Goal: Task Accomplishment & Management: Complete application form

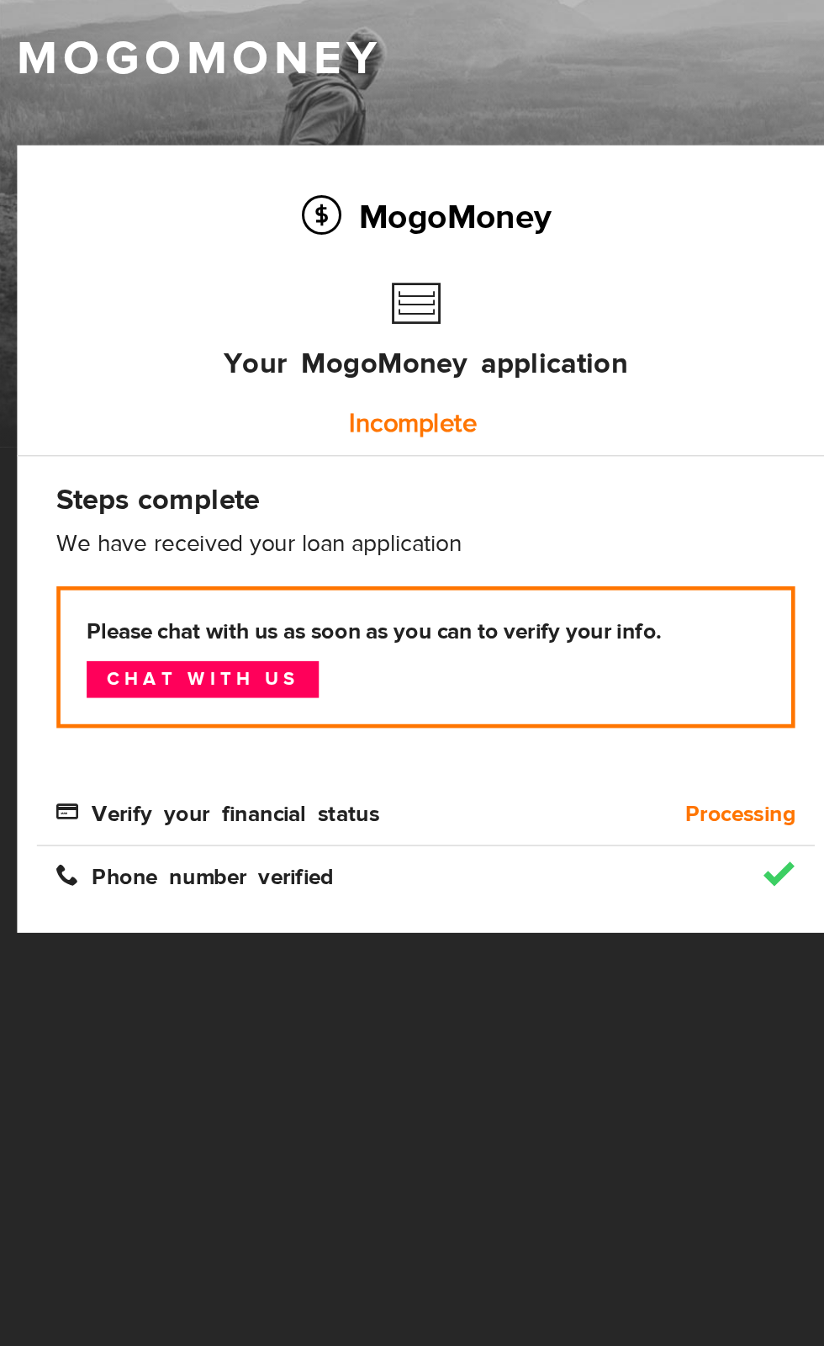
click at [491, 625] on div "Phone number verified" at bounding box center [274, 643] width 499 height 40
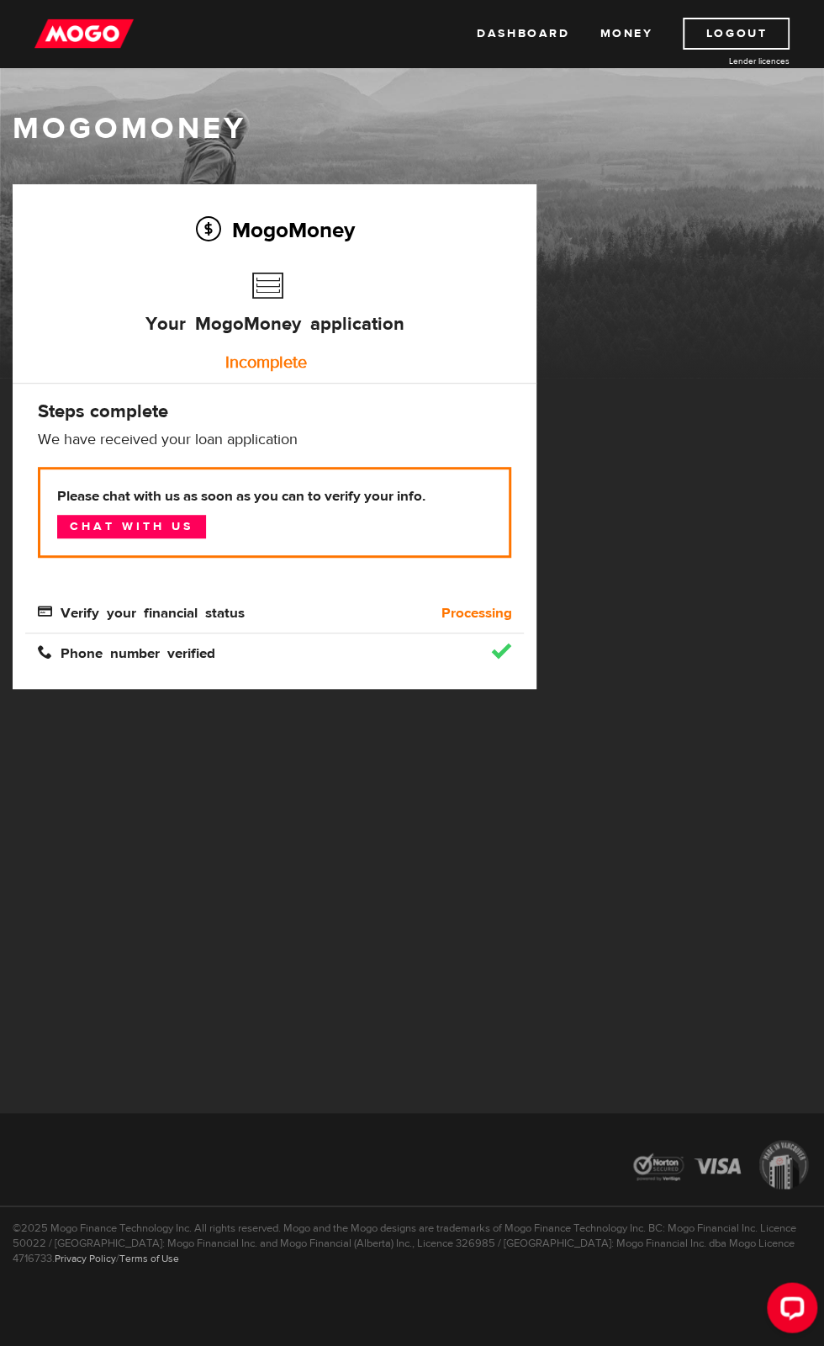
click at [179, 527] on link "Chat with us" at bounding box center [131, 527] width 149 height 24
click at [198, 562] on div "Please chat with us as soon as you can to verify your info. Chat with us" at bounding box center [274, 525] width 499 height 116
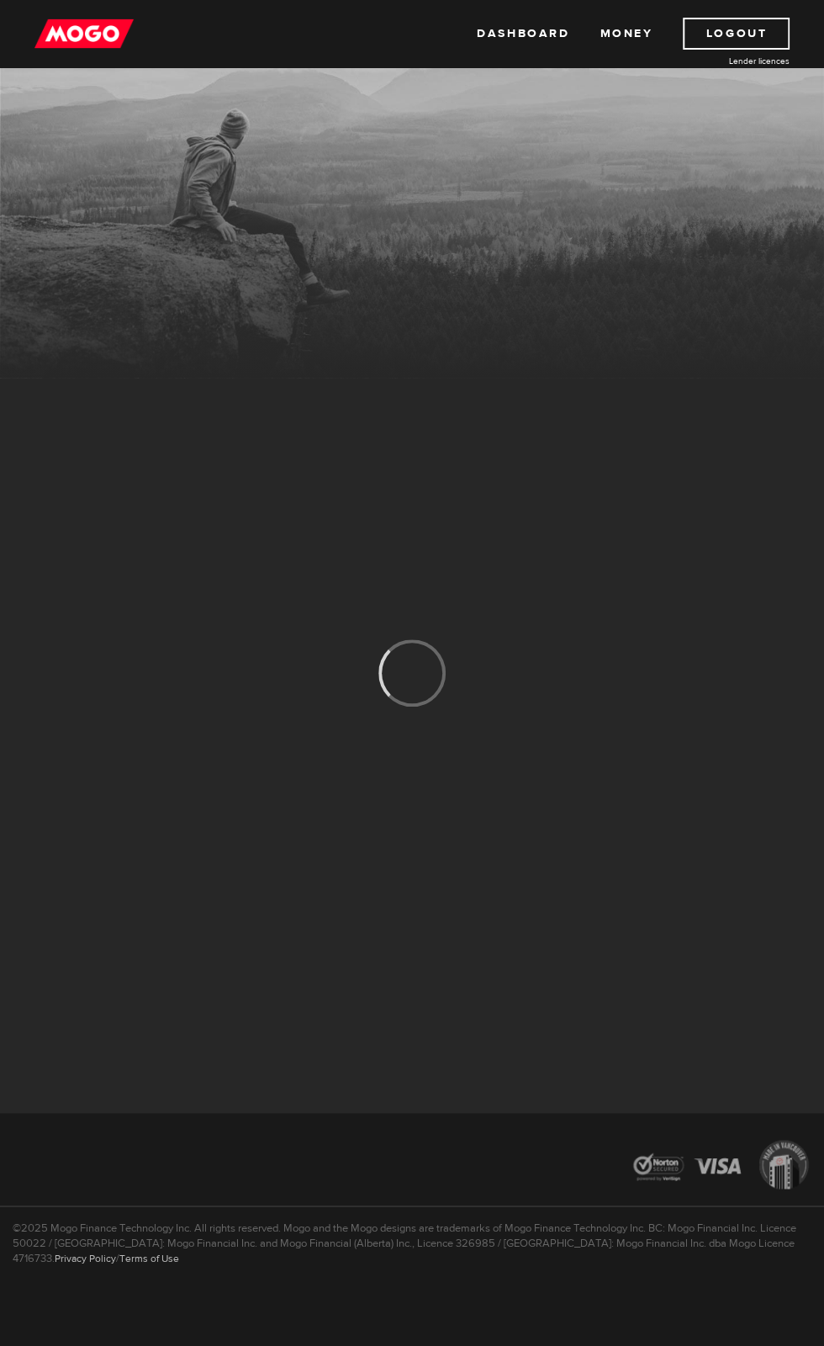
click at [284, 1035] on div "MogoMoney MogoMoney Your MogoMoney application Expired Your MogoMoney credit de…" at bounding box center [412, 673] width 824 height 1346
click at [672, 61] on link "Lender licences" at bounding box center [727, 61] width 126 height 13
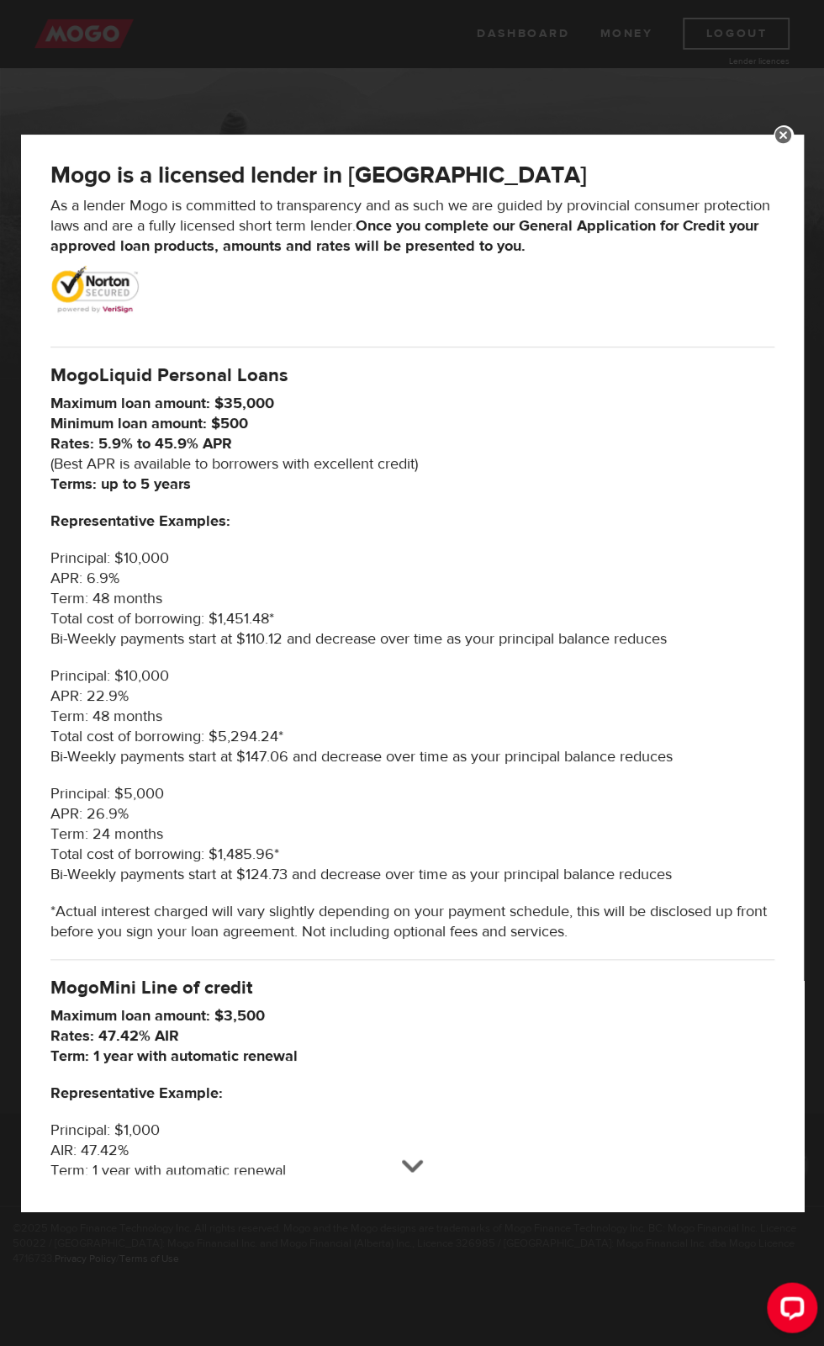
click at [392, 848] on p "Principal: $5,000 APR: 26.9% Term: 24 months Total cost of borrowing: $1,485.96…" at bounding box center [412, 834] width 724 height 101
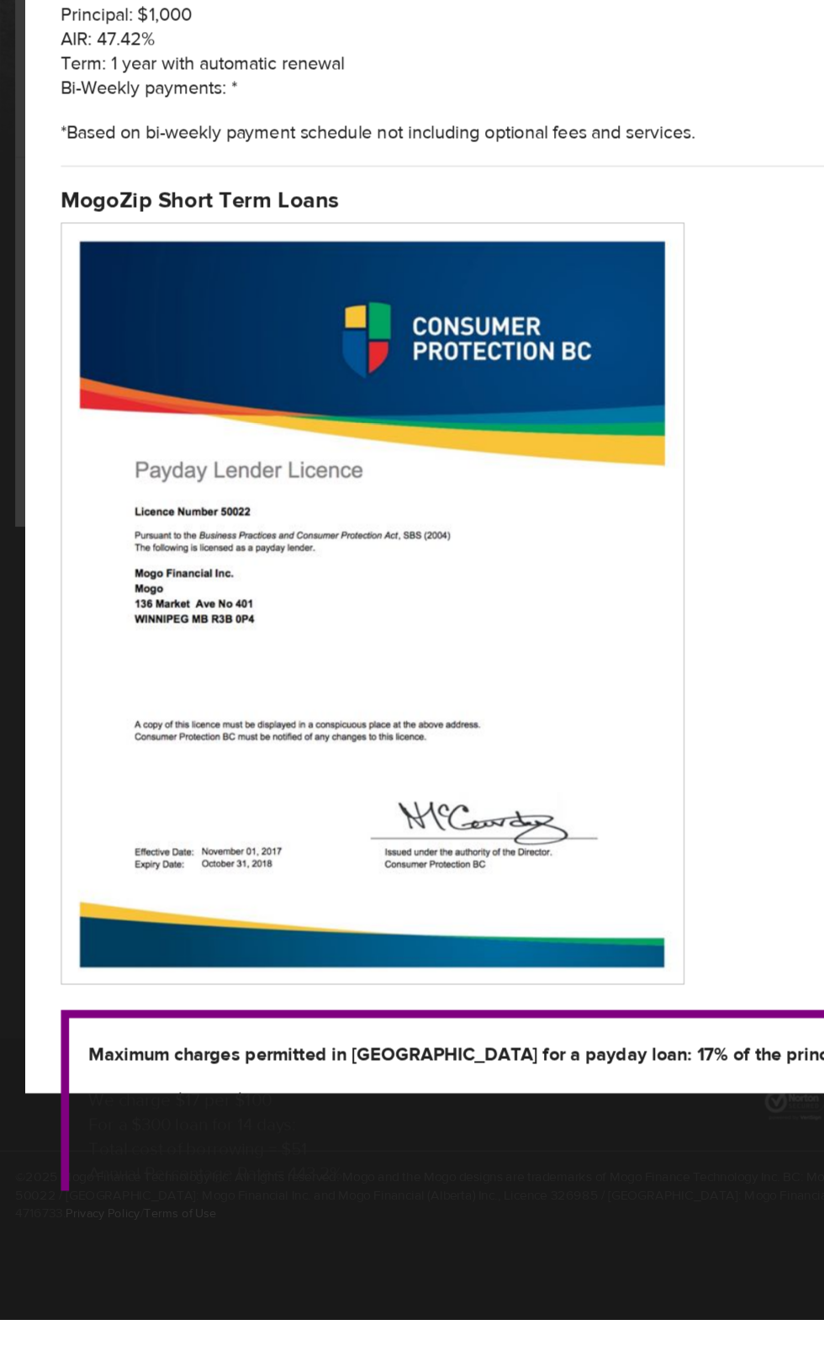
scroll to position [919, 0]
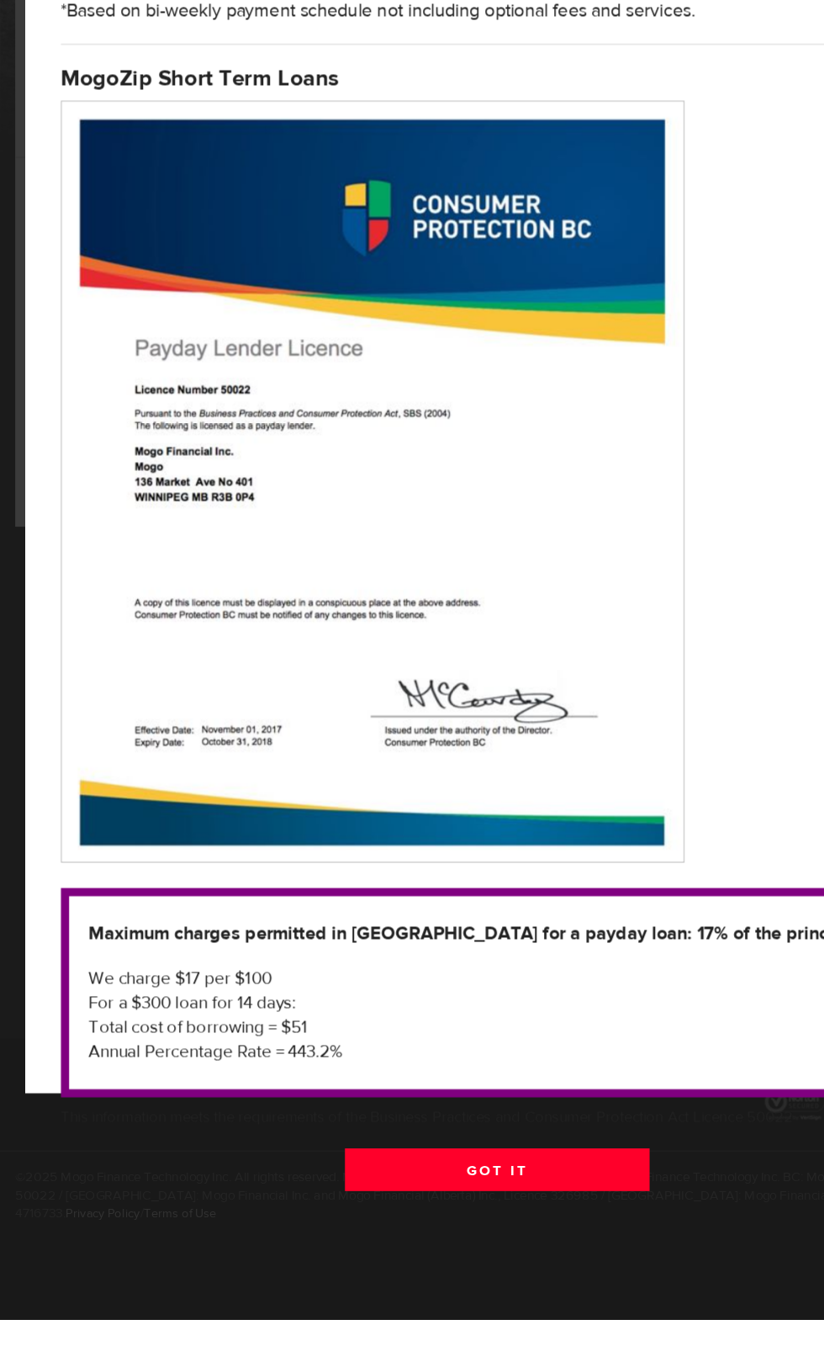
click at [460, 1210] on link "Got it" at bounding box center [412, 1220] width 252 height 35
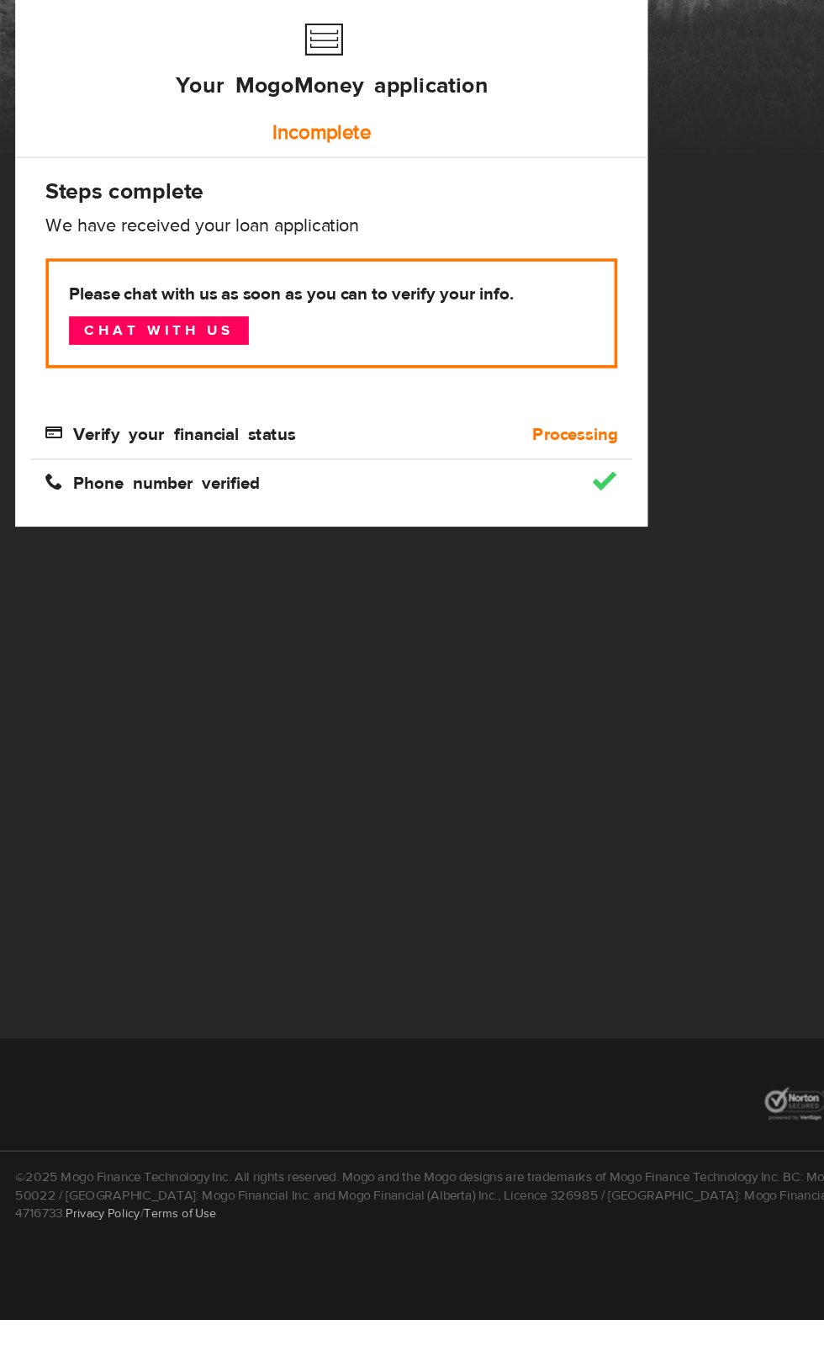
click at [49, 578] on div "Please chat with us as soon as you can to verify your info. Chat with us" at bounding box center [274, 525] width 499 height 116
click at [81, 420] on h4 "Steps complete" at bounding box center [274, 411] width 473 height 24
click at [87, 412] on h4 "Steps complete" at bounding box center [274, 411] width 473 height 24
click at [98, 420] on h4 "Steps complete" at bounding box center [274, 411] width 473 height 24
click at [234, 337] on h3 "Your MogoMoney application" at bounding box center [274, 312] width 259 height 96
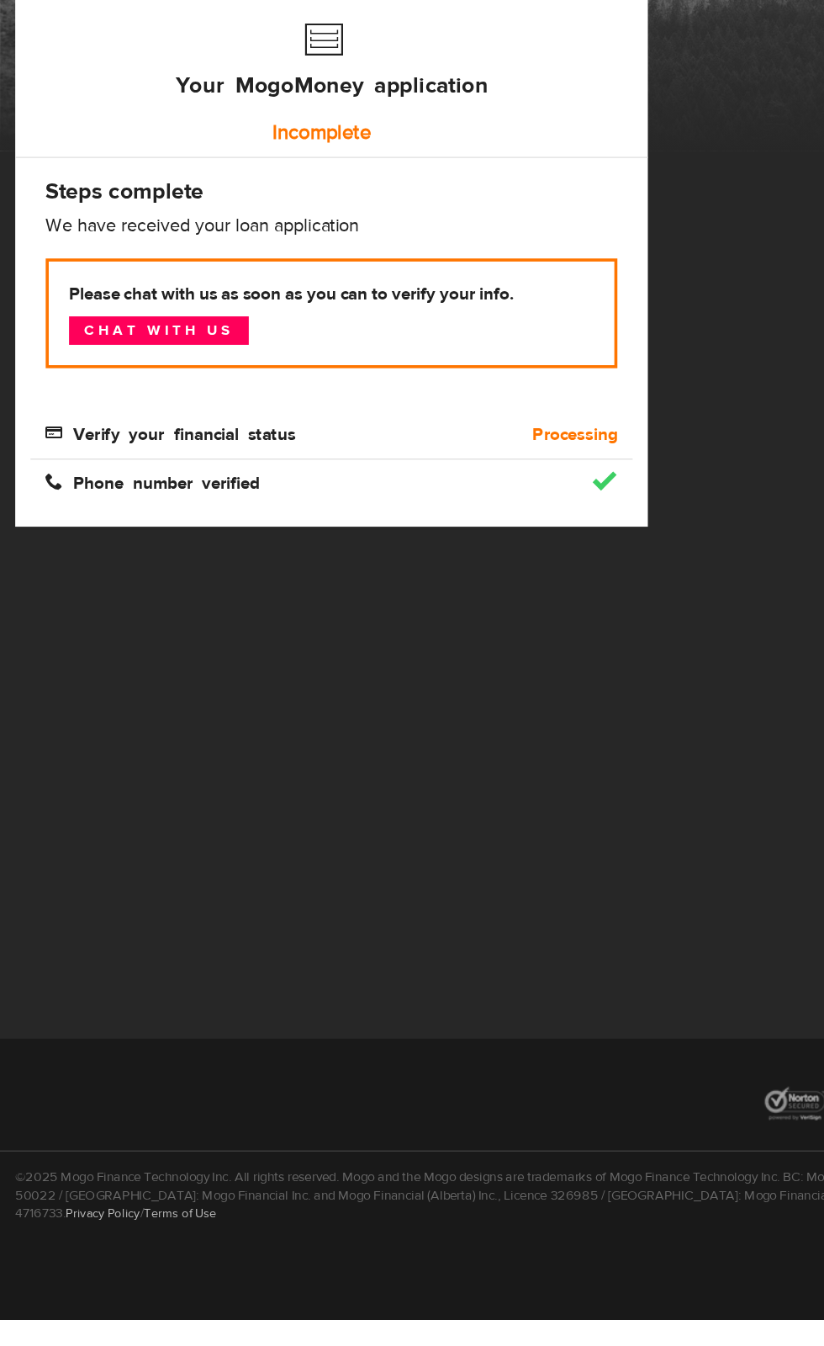
click at [271, 639] on div "Phone number verified" at bounding box center [274, 643] width 499 height 40
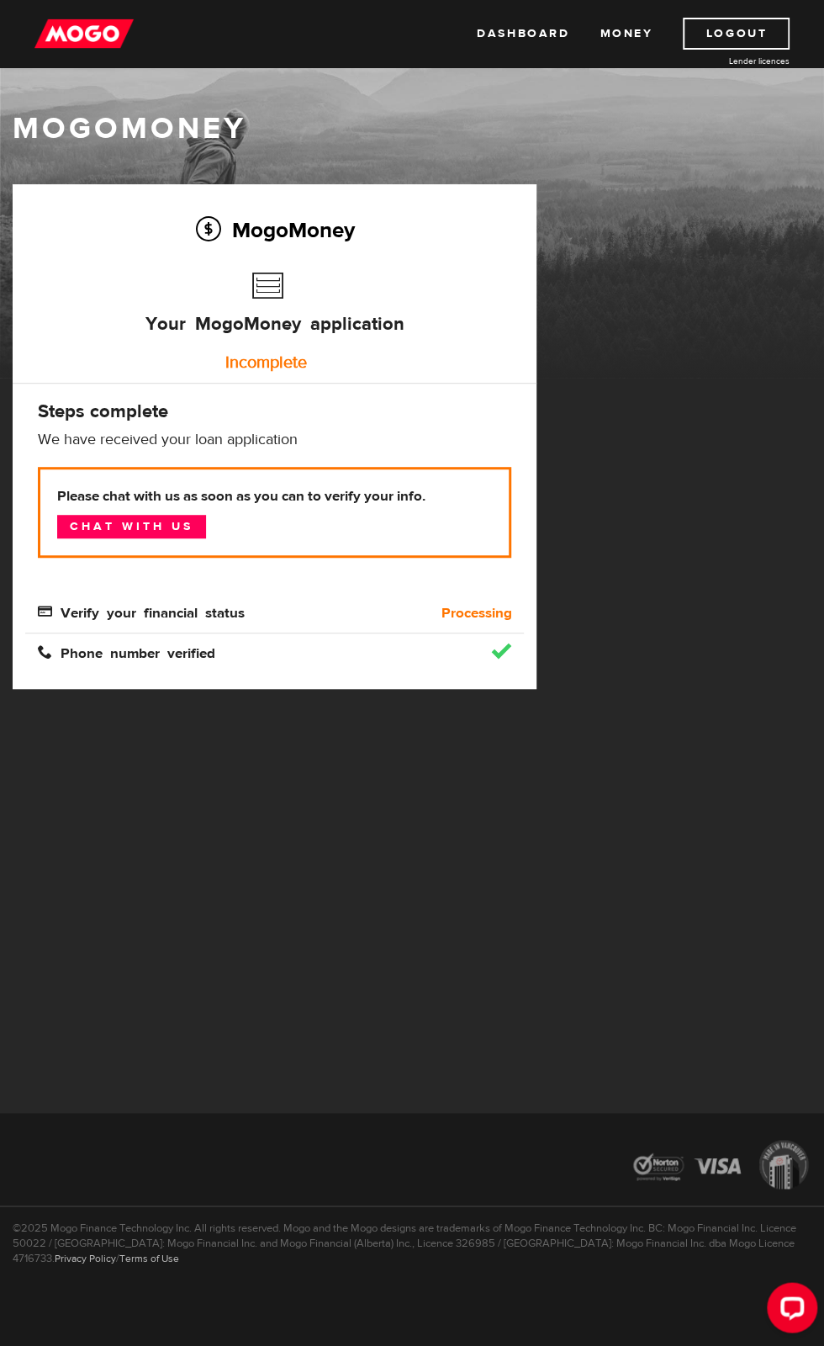
click at [153, 324] on h3 "Your MogoMoney application" at bounding box center [274, 312] width 259 height 96
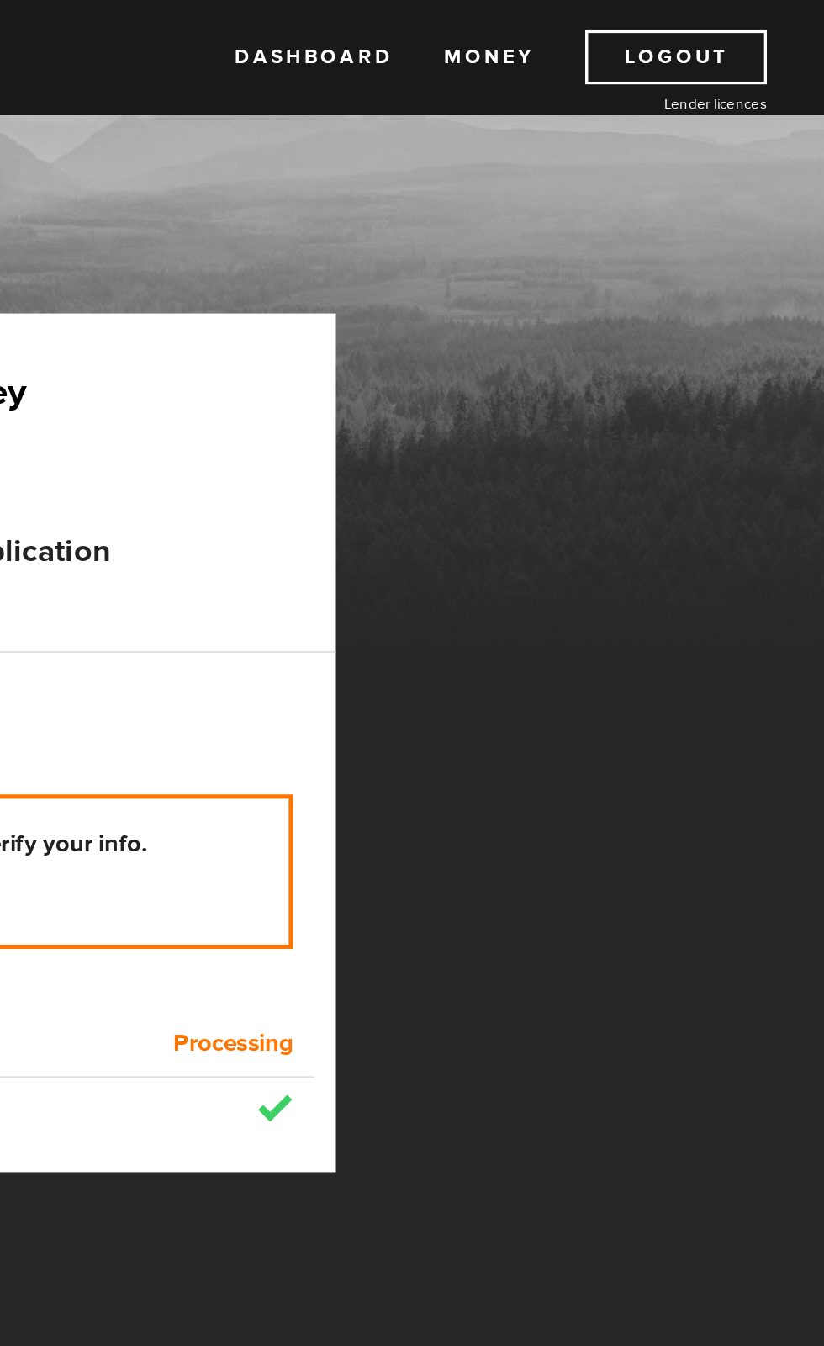
click at [519, 35] on link "Dashboard" at bounding box center [523, 34] width 93 height 32
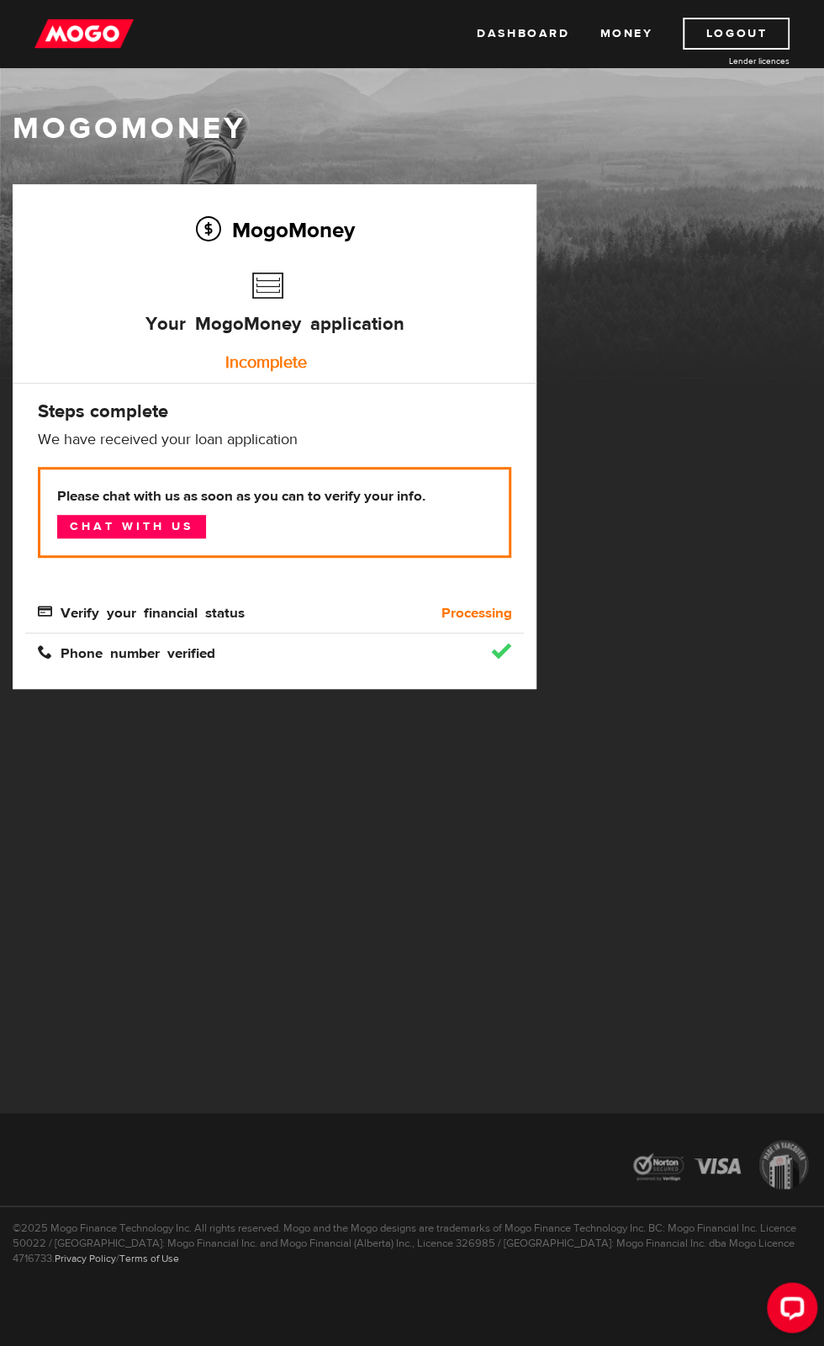
click at [483, 108] on div "MogoMoney" at bounding box center [412, 197] width 824 height 362
click at [531, 87] on div "MogoMoney" at bounding box center [412, 197] width 824 height 362
click at [531, 37] on link "Dashboard" at bounding box center [523, 34] width 93 height 32
click at [625, 37] on link "Money" at bounding box center [626, 34] width 53 height 32
click at [204, 199] on div "MogoMoney Your MogoMoney application Incomplete Steps complete We have received…" at bounding box center [275, 436] width 524 height 505
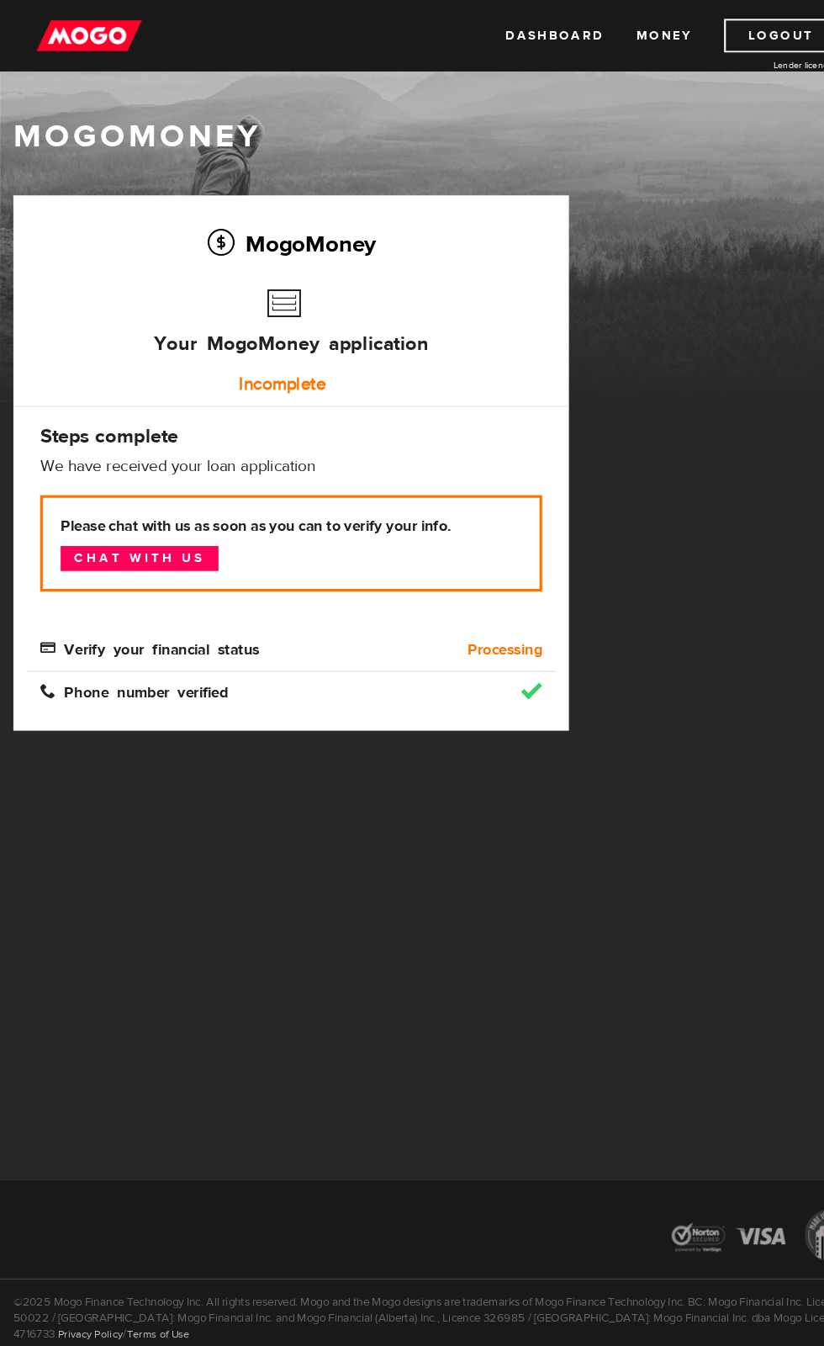
click at [147, 1152] on div at bounding box center [412, 1166] width 824 height 78
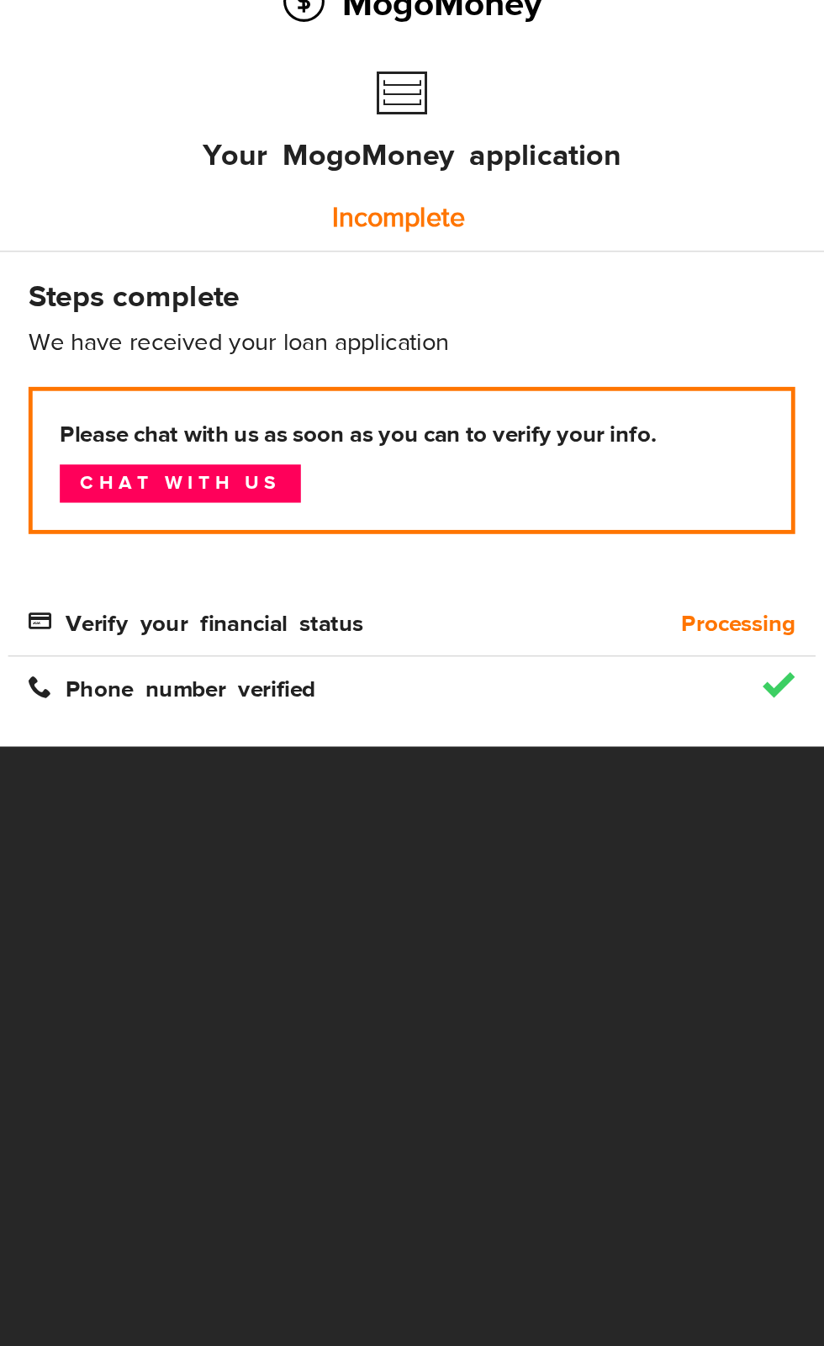
click at [145, 648] on span "Phone number verified" at bounding box center [126, 651] width 177 height 14
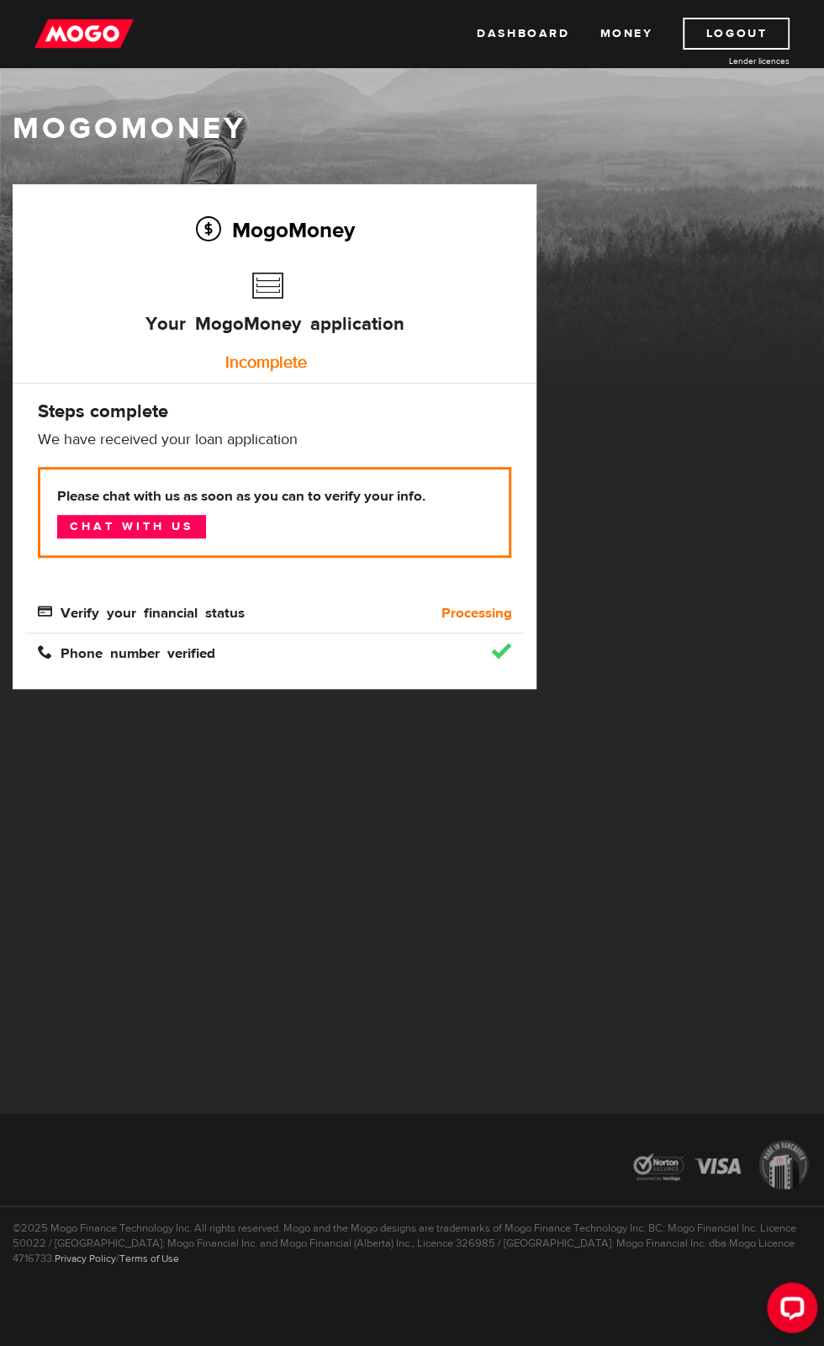
click at [296, 1318] on div "©2025 Mogo Finance Technology Inc. All rights reserved. Mogo and the Mogo desig…" at bounding box center [412, 1268] width 824 height 127
click at [366, 438] on p "We have received your loan application" at bounding box center [274, 440] width 473 height 20
click at [633, 42] on link "Money" at bounding box center [626, 34] width 53 height 32
click at [636, 34] on link "Money" at bounding box center [626, 34] width 53 height 32
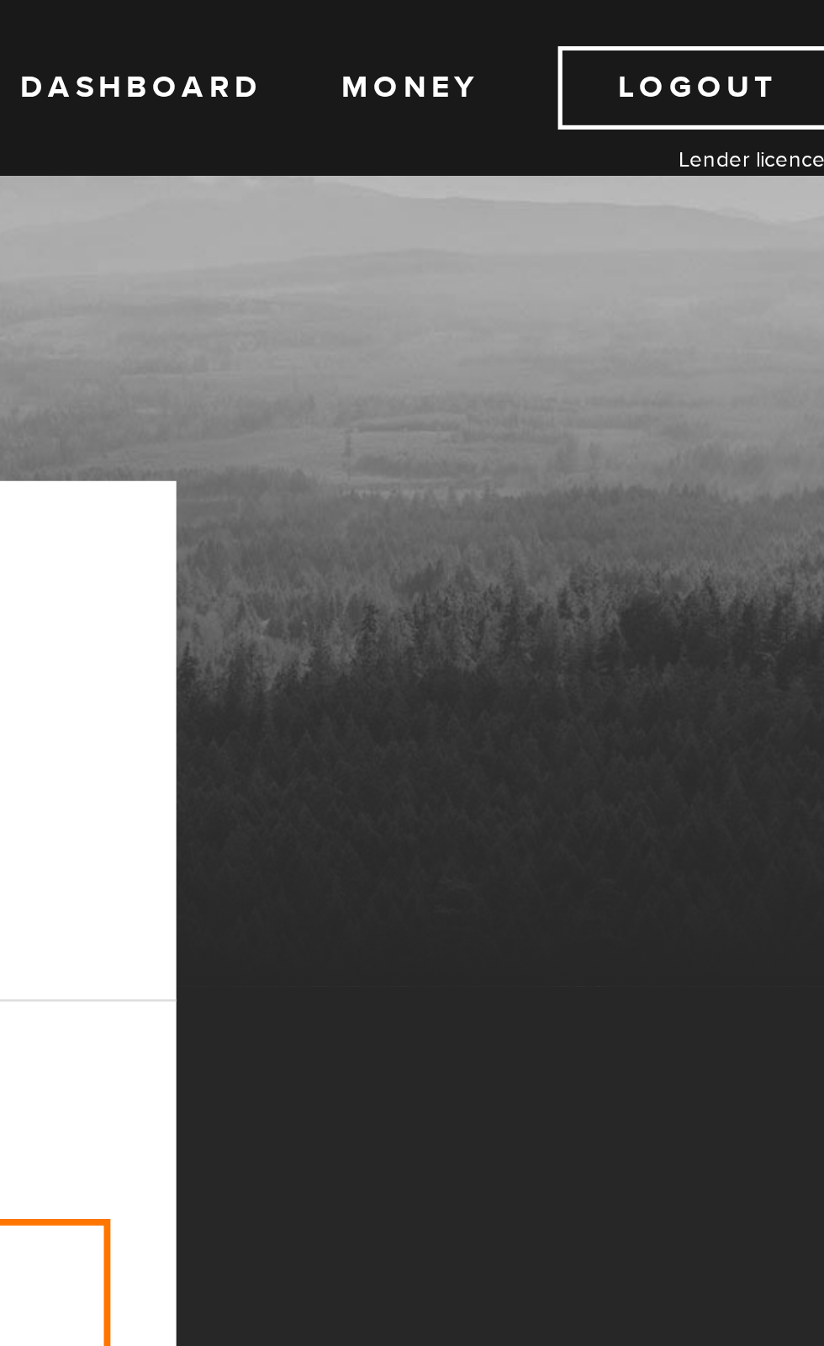
click at [704, 47] on link "Logout" at bounding box center [736, 34] width 107 height 32
